Goal: Find contact information: Find contact information

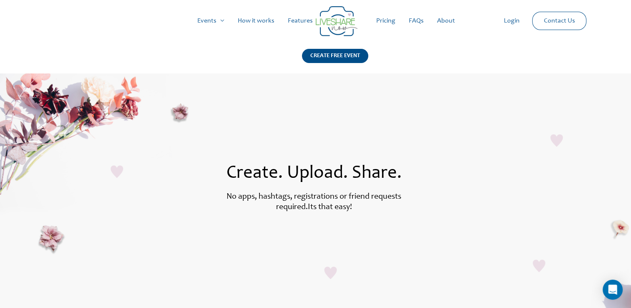
click at [419, 20] on link "FAQs" at bounding box center [416, 21] width 28 height 27
click at [552, 23] on link "Contact Us" at bounding box center [559, 21] width 45 height 18
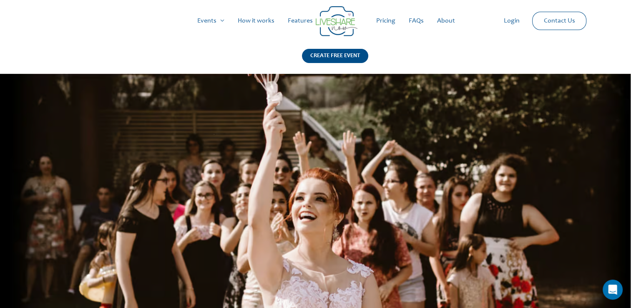
click at [542, 26] on link "Contact Us" at bounding box center [559, 21] width 45 height 18
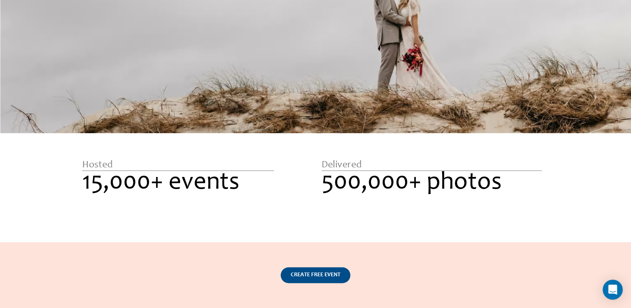
scroll to position [1297, 0]
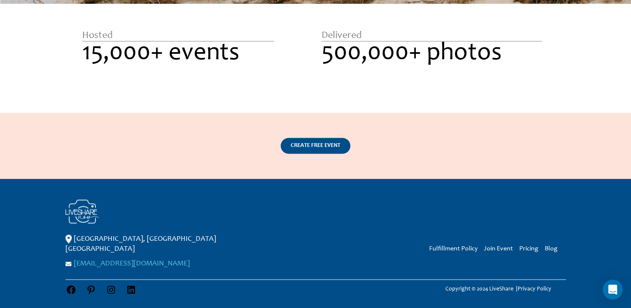
click at [95, 260] on link "[EMAIL_ADDRESS][DOMAIN_NAME]" at bounding box center [132, 264] width 116 height 8
